Goal: Navigation & Orientation: Find specific page/section

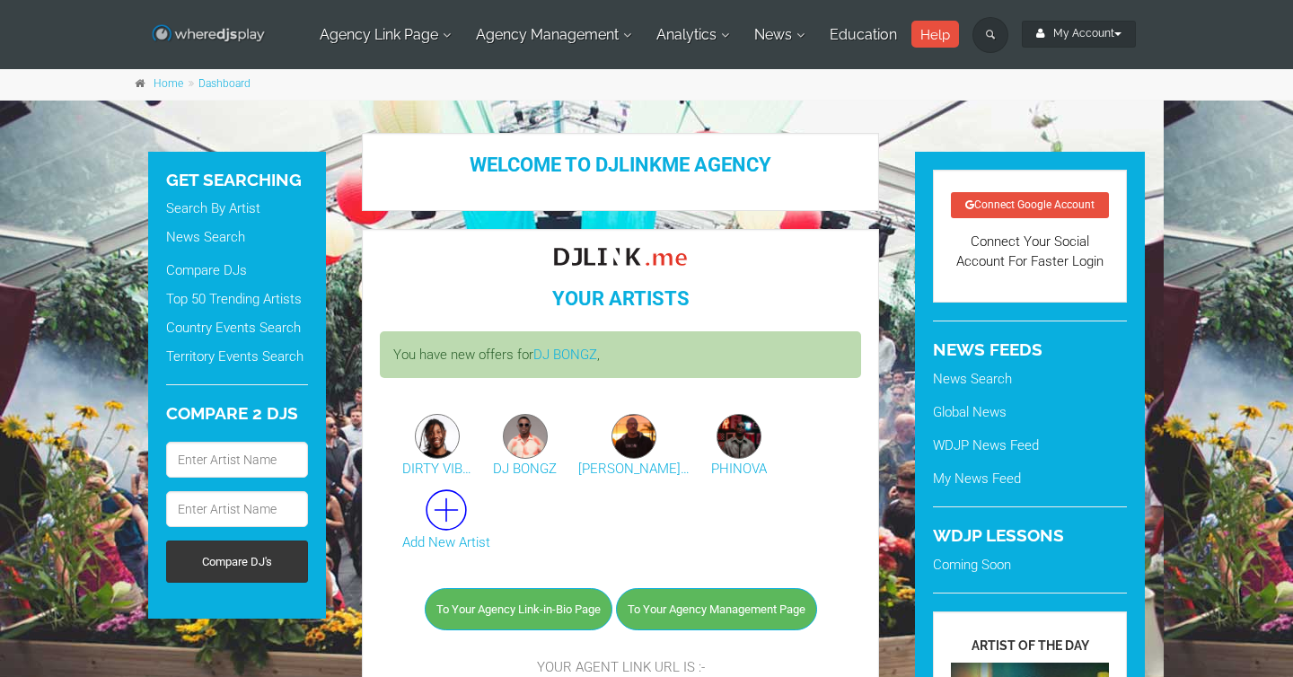
click at [241, 33] on img at bounding box center [209, 34] width 116 height 22
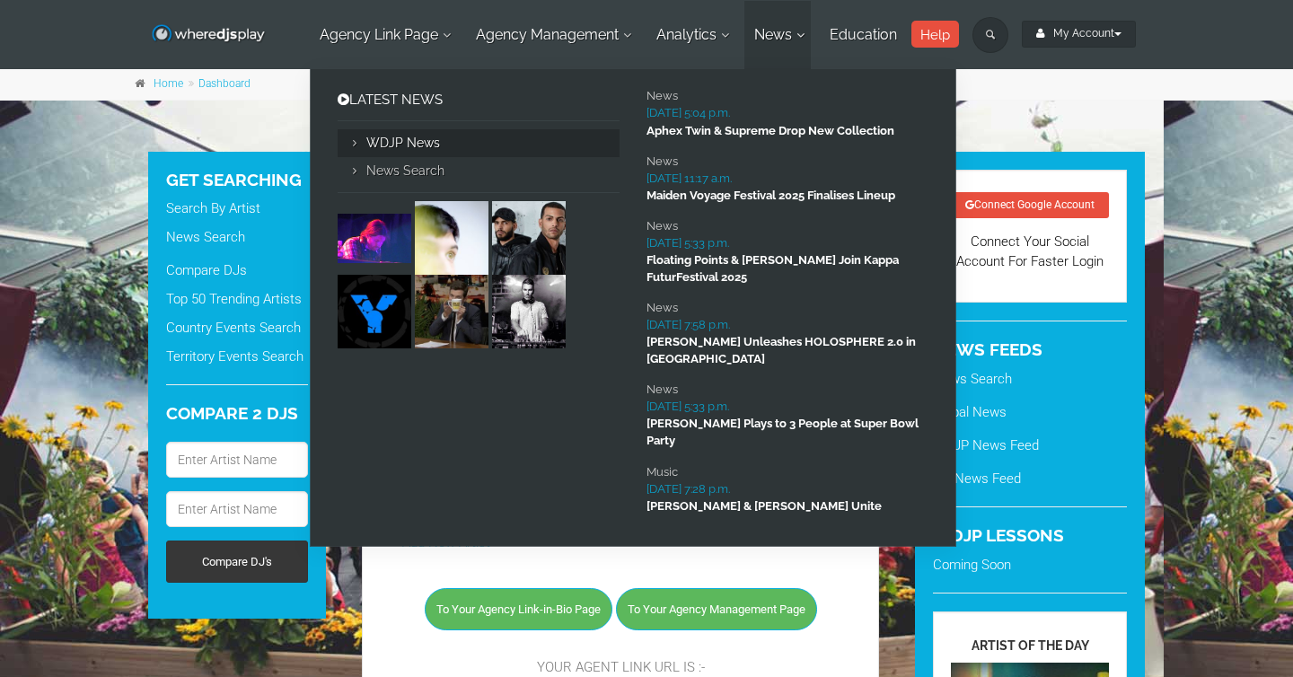
click at [373, 144] on link "WDJP News" at bounding box center [479, 143] width 282 height 28
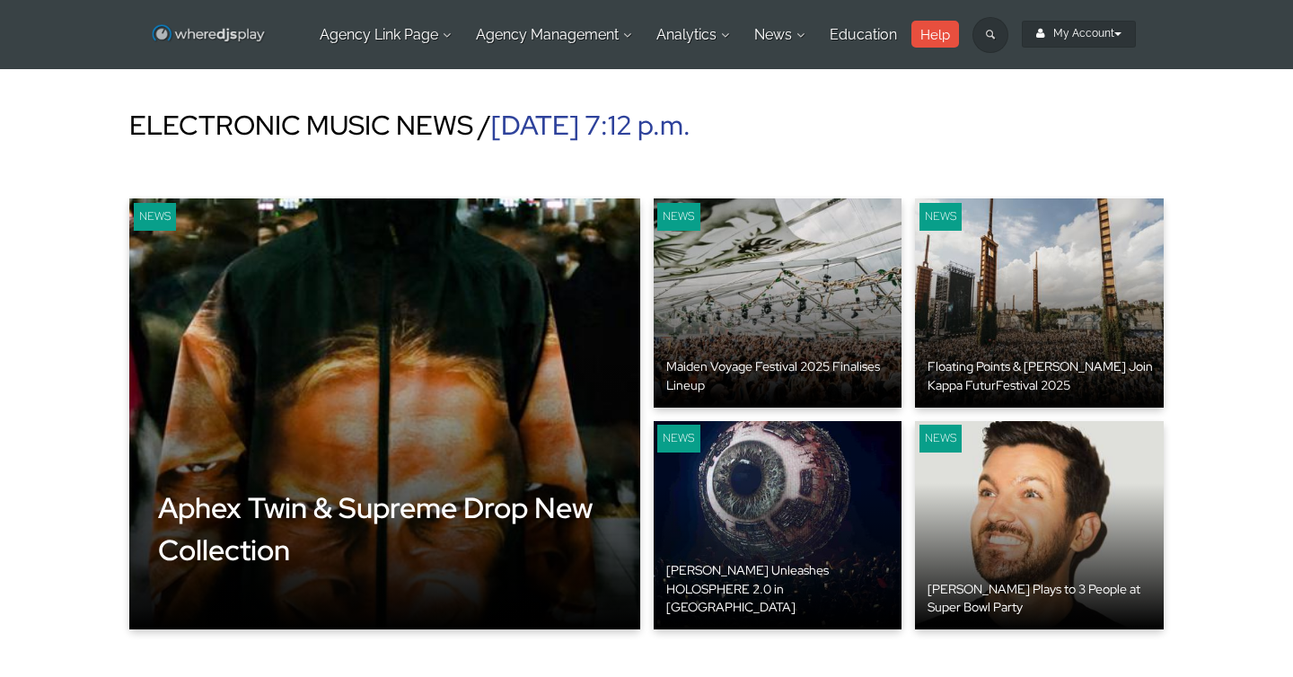
click at [243, 40] on img at bounding box center [209, 34] width 116 height 22
